Goal: Information Seeking & Learning: Learn about a topic

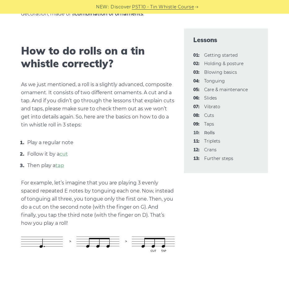
scroll to position [217, 0]
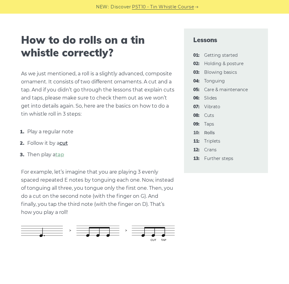
click at [64, 143] on link "cut" at bounding box center [63, 143] width 8 height 6
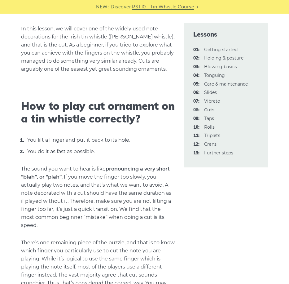
scroll to position [155, 0]
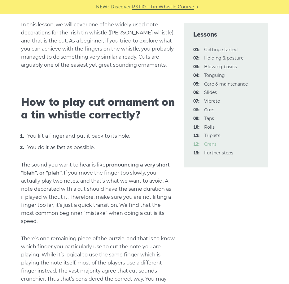
click at [215, 143] on link "12: Crans" at bounding box center [210, 144] width 12 height 6
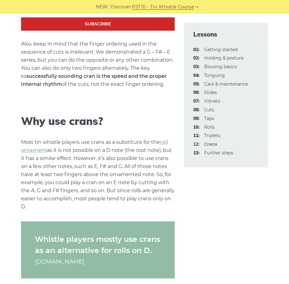
scroll to position [465, 0]
